Goal: Check status: Check status

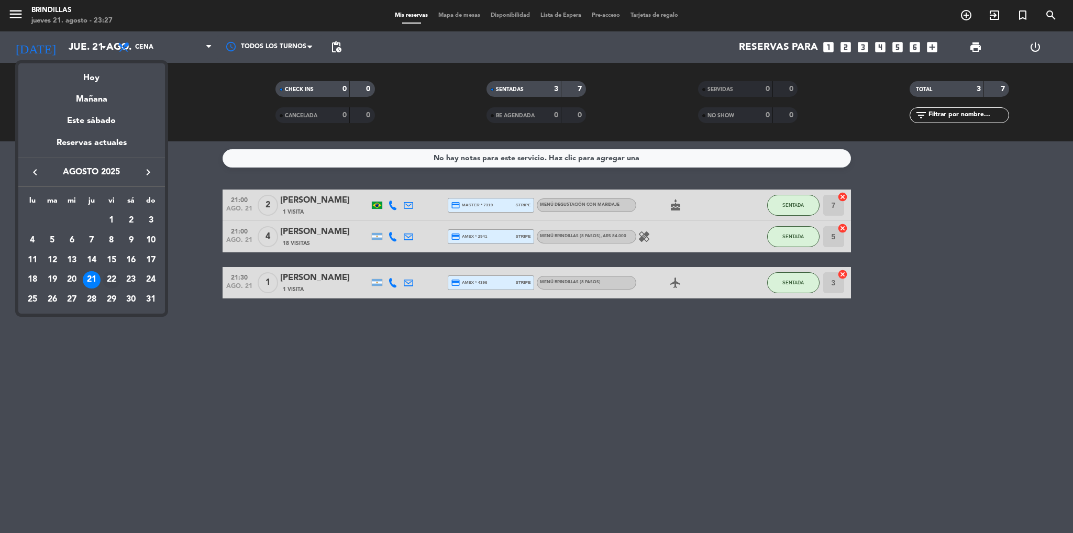
click at [114, 279] on div "22" at bounding box center [112, 280] width 18 height 18
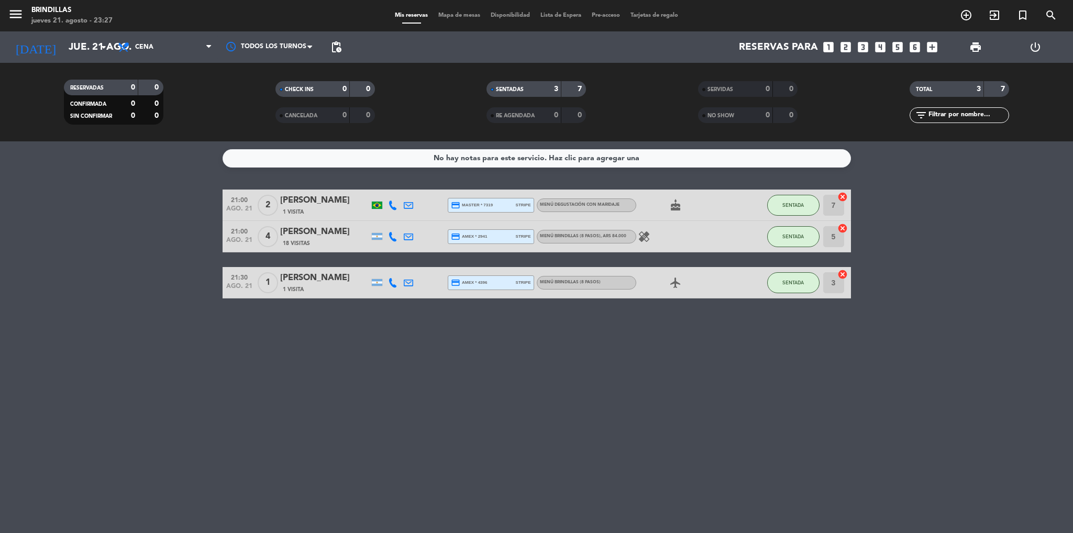
type input "vie. 22 ago."
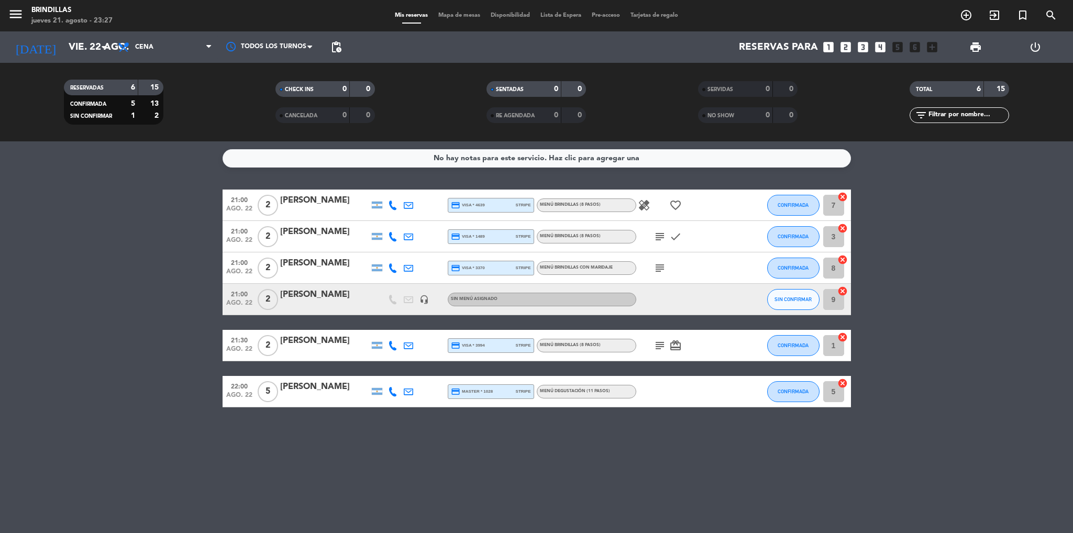
click at [643, 209] on icon "healing" at bounding box center [644, 205] width 13 height 13
click at [661, 236] on icon "subject" at bounding box center [660, 237] width 13 height 13
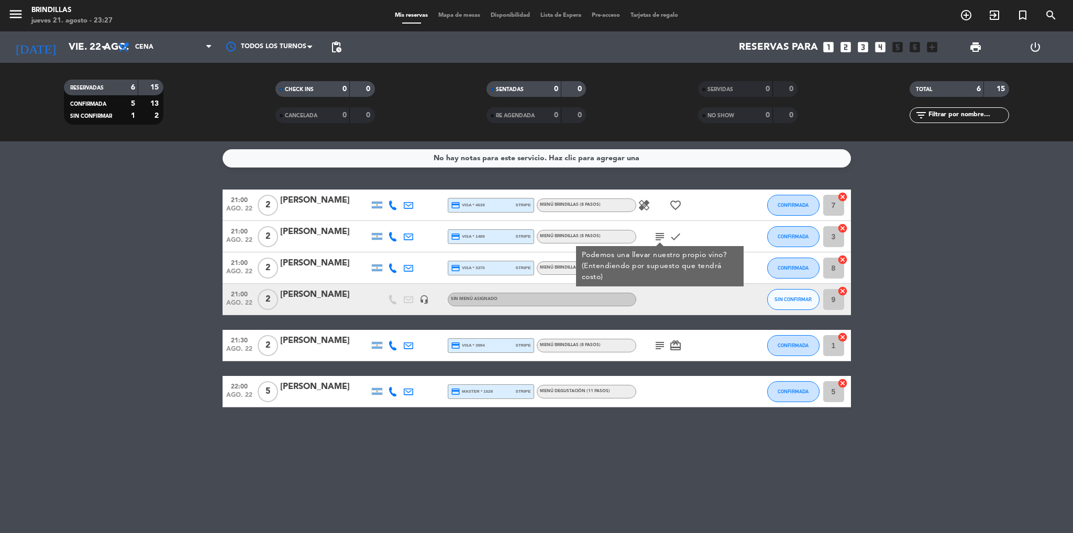
click at [659, 236] on icon "subject" at bounding box center [660, 237] width 13 height 13
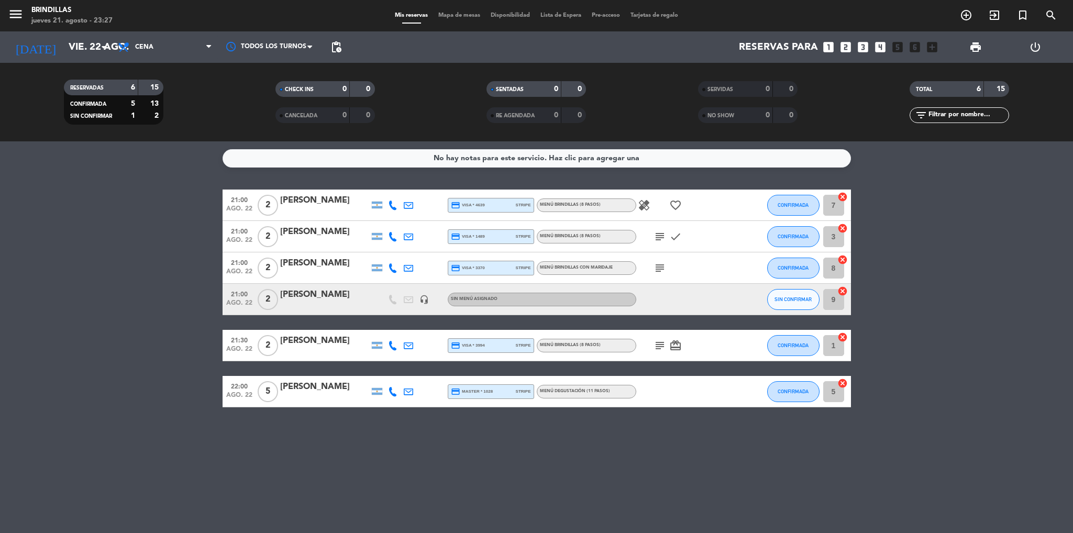
click at [659, 272] on icon "subject" at bounding box center [660, 268] width 13 height 13
click at [662, 266] on icon "subject" at bounding box center [660, 268] width 13 height 13
click at [657, 341] on icon "subject" at bounding box center [660, 345] width 13 height 13
click at [659, 342] on icon "subject" at bounding box center [660, 345] width 13 height 13
drag, startPoint x: 726, startPoint y: 504, endPoint x: 618, endPoint y: 525, distance: 109.9
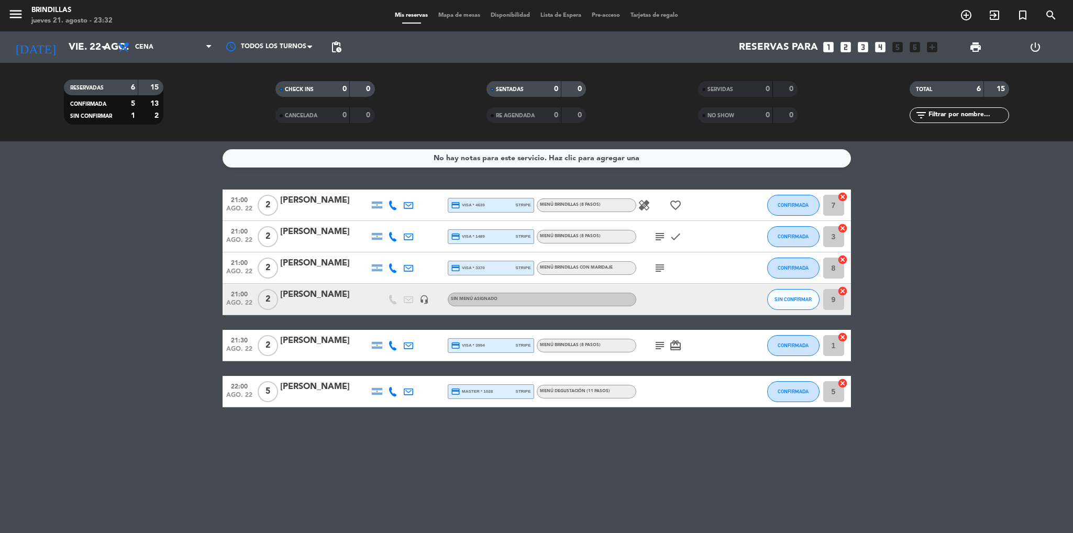
click at [618, 525] on div "No hay notas para este servicio. Haz clic para agregar una 21:00 [DATE] 2 [PERS…" at bounding box center [536, 337] width 1073 height 392
